Goal: Information Seeking & Learning: Learn about a topic

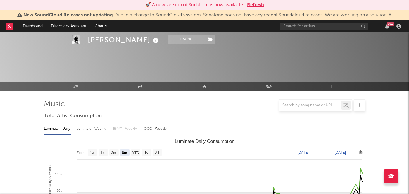
select select "6m"
select select "1w"
select select "6m"
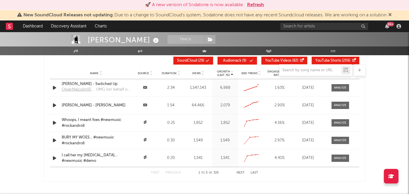
click at [251, 5] on button "Refresh" at bounding box center [255, 4] width 17 height 7
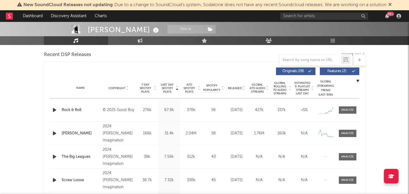
scroll to position [27, 0]
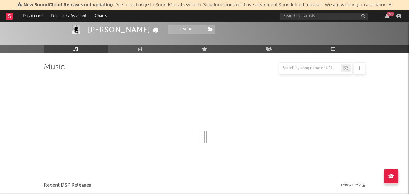
select select "6m"
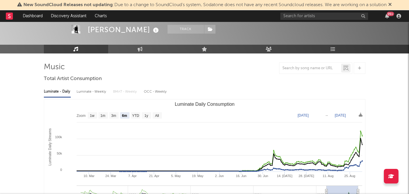
scroll to position [0, 0]
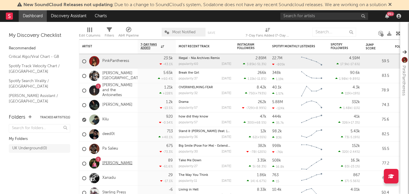
click at [107, 166] on link "[PERSON_NAME]" at bounding box center [117, 163] width 30 height 5
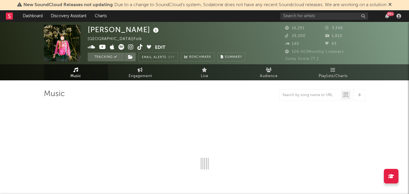
select select "6m"
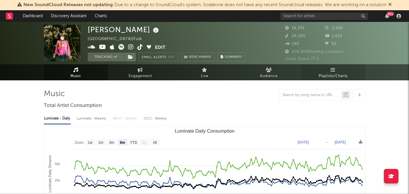
click at [331, 68] on icon at bounding box center [332, 69] width 5 height 5
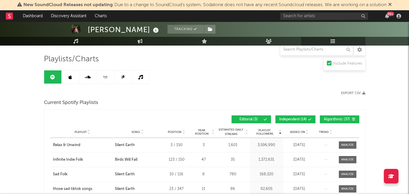
scroll to position [36, 0]
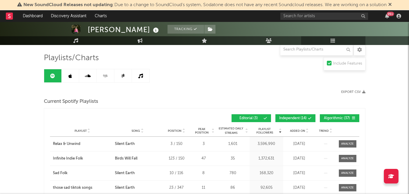
click at [298, 132] on span "Added On" at bounding box center [297, 131] width 15 height 4
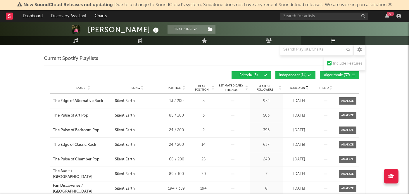
scroll to position [79, 0]
click at [303, 88] on span "Added On" at bounding box center [297, 88] width 15 height 4
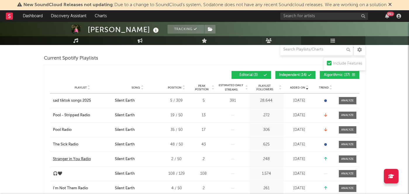
click at [82, 158] on div "Stranger in You Radio" at bounding box center [72, 159] width 38 height 6
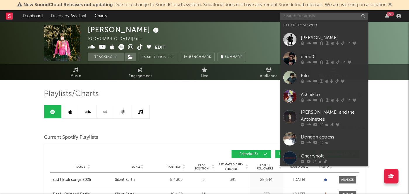
click at [309, 14] on input "text" at bounding box center [324, 16] width 88 height 7
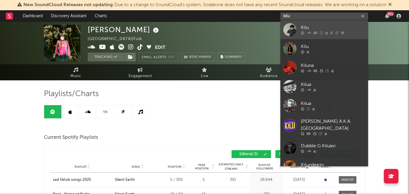
type input "kilu"
click at [318, 29] on div "Kilu" at bounding box center [333, 27] width 64 height 7
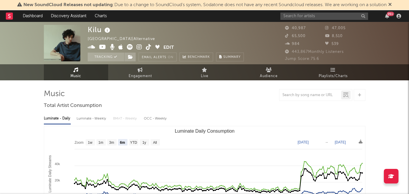
select select "6m"
click at [279, 74] on link "Audience" at bounding box center [269, 72] width 64 height 16
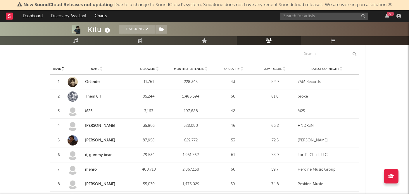
scroll to position [216, 0]
click at [236, 70] on span "Popularity" at bounding box center [230, 69] width 17 height 4
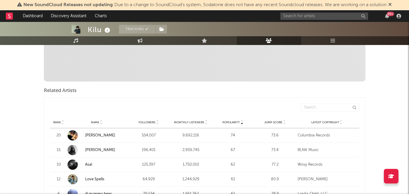
scroll to position [0, 0]
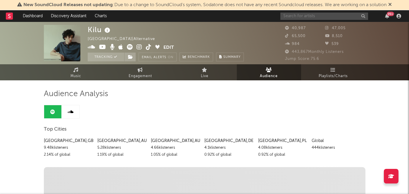
click at [295, 16] on input "text" at bounding box center [324, 16] width 88 height 7
click at [311, 15] on input "sam fender" at bounding box center [324, 16] width 88 height 7
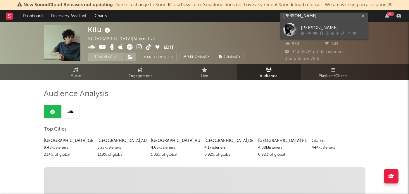
type input "sam fender"
click at [308, 21] on link "Sam Fender" at bounding box center [324, 29] width 88 height 19
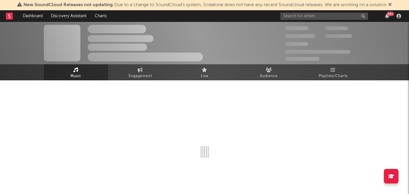
select select "6m"
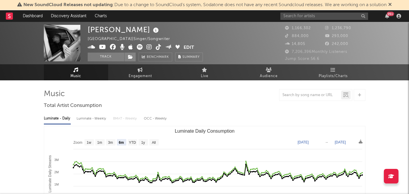
select select "6m"
click at [136, 73] on span "Engagement" at bounding box center [140, 76] width 23 height 7
select select "1w"
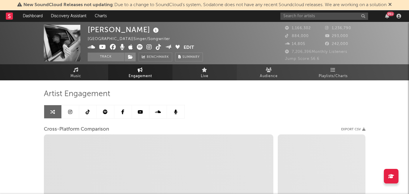
click at [221, 67] on link "Live" at bounding box center [204, 72] width 64 height 16
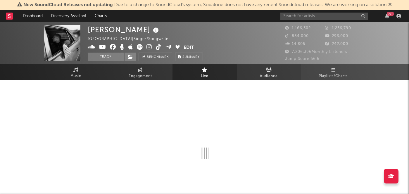
click at [278, 70] on link "Audience" at bounding box center [269, 72] width 64 height 16
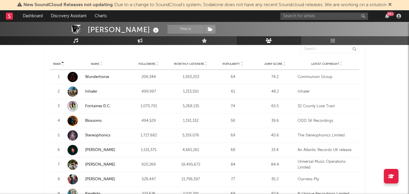
scroll to position [220, 0]
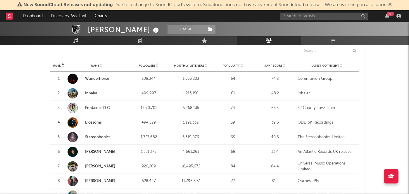
click at [234, 67] on span "Popularity" at bounding box center [230, 66] width 17 height 4
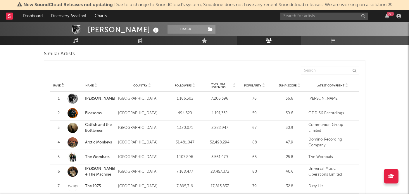
scroll to position [547, 0]
click at [253, 83] on div "Popularity" at bounding box center [254, 85] width 32 height 4
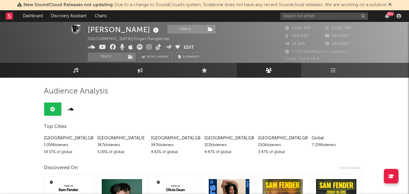
scroll to position [2, 0]
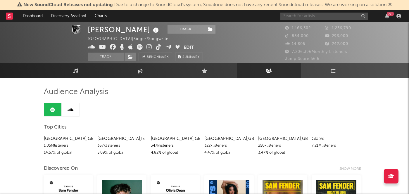
click at [316, 18] on input "text" at bounding box center [324, 16] width 88 height 7
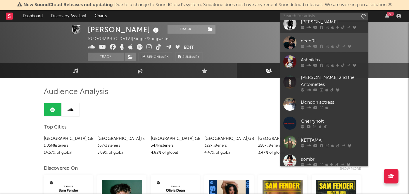
scroll to position [52, 0]
